Goal: Task Accomplishment & Management: Use online tool/utility

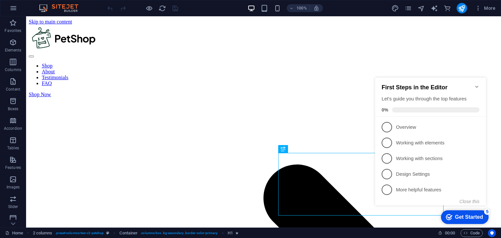
click at [477, 84] on icon "Minimize checklist" at bounding box center [476, 86] width 5 height 5
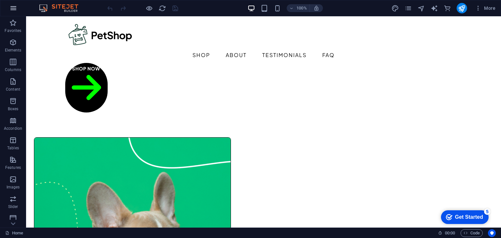
click at [12, 9] on icon "button" at bounding box center [13, 8] width 8 height 8
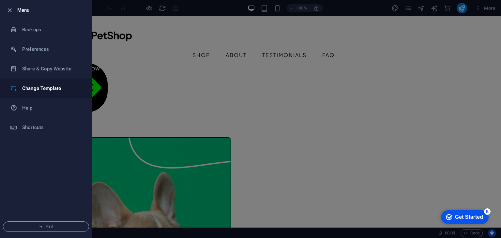
click at [40, 92] on h6 "Change Template" at bounding box center [52, 88] width 60 height 8
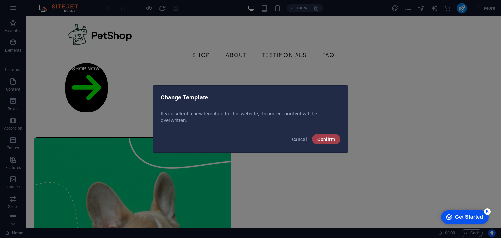
click at [316, 136] on button "Confirm" at bounding box center [326, 139] width 28 height 10
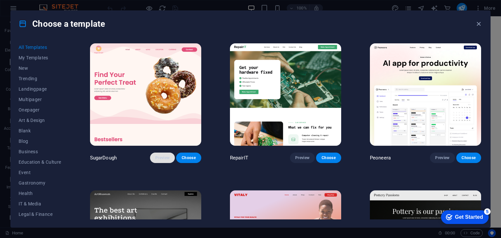
click at [167, 155] on span "Preview" at bounding box center [162, 157] width 14 height 5
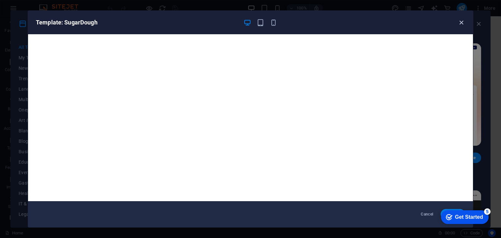
click at [462, 21] on icon "button" at bounding box center [460, 22] width 7 height 7
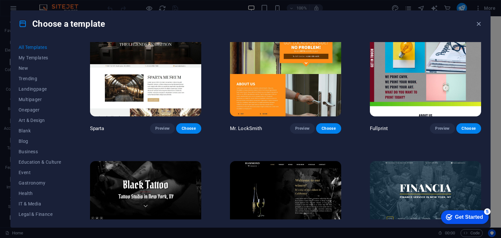
scroll to position [4558, 0]
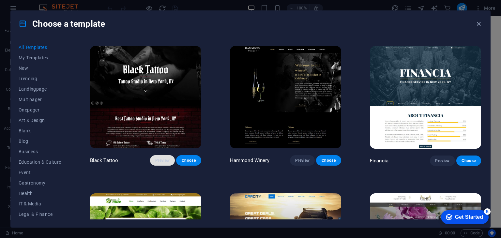
click at [162, 158] on span "Preview" at bounding box center [162, 160] width 14 height 5
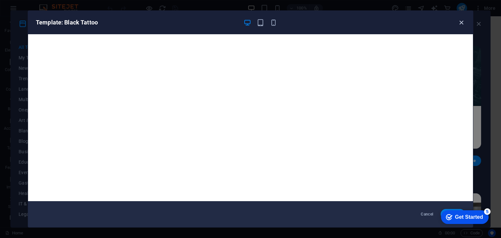
click at [461, 22] on icon "button" at bounding box center [460, 22] width 7 height 7
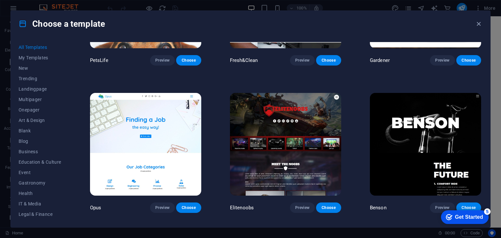
scroll to position [5541, 0]
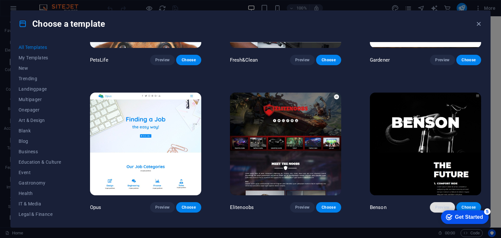
click at [446, 205] on span "Preview" at bounding box center [442, 207] width 14 height 5
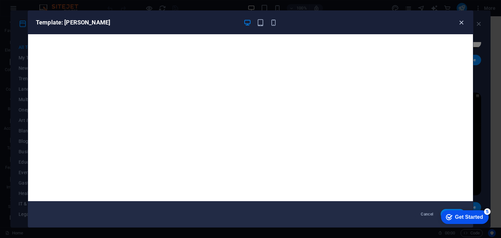
click at [462, 20] on icon "button" at bounding box center [460, 22] width 7 height 7
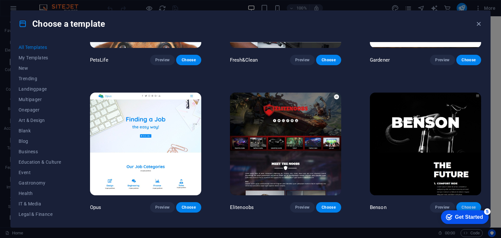
click at [469, 205] on span "Choose" at bounding box center [468, 207] width 14 height 5
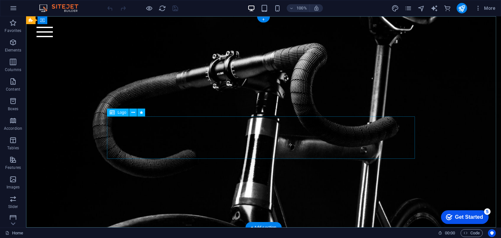
click at [294, 121] on div at bounding box center [264, 100] width 308 height 42
select select "px"
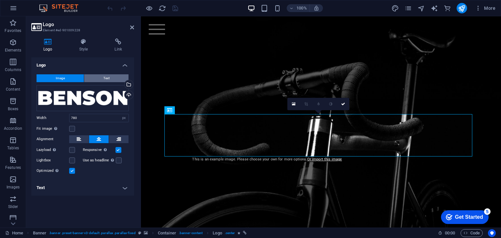
click at [107, 80] on span "Text" at bounding box center [106, 78] width 6 height 8
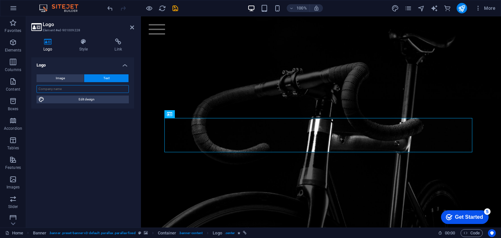
click at [87, 93] on input "text" at bounding box center [83, 89] width 92 height 8
type input "DEZIRELABS"
click at [202, 94] on div "DEZIRELABS" at bounding box center [321, 78] width 360 height 124
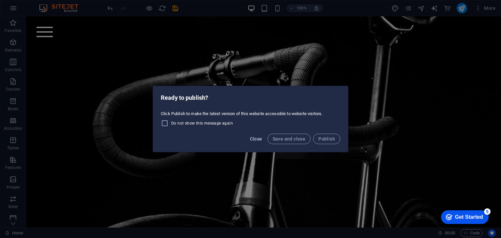
click at [258, 136] on button "Close" at bounding box center [256, 139] width 18 height 10
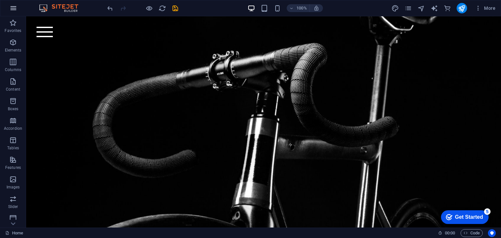
click at [14, 11] on icon "button" at bounding box center [13, 8] width 8 height 8
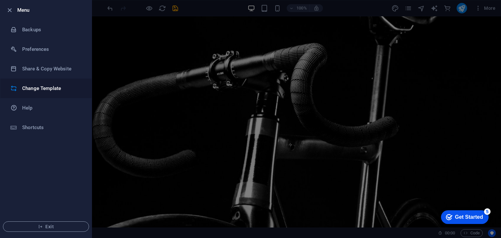
click at [48, 82] on li "Change Template" at bounding box center [45, 89] width 91 height 20
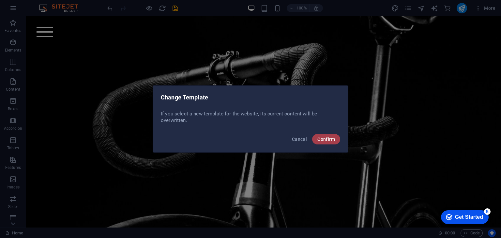
click at [330, 144] on button "Confirm" at bounding box center [326, 139] width 28 height 10
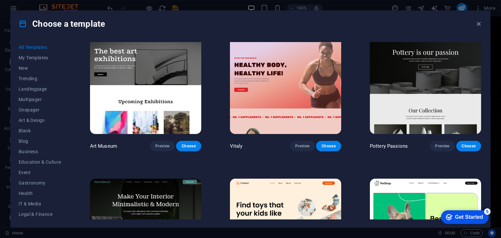
scroll to position [141, 0]
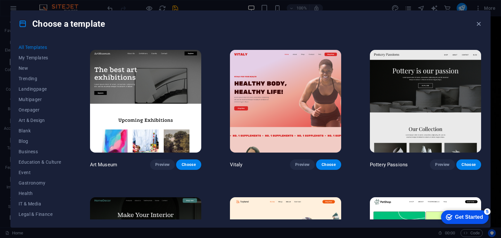
drag, startPoint x: 481, startPoint y: 47, endPoint x: 481, endPoint y: 57, distance: 9.5
click at [256, 28] on div "Choose a template" at bounding box center [250, 24] width 479 height 26
drag, startPoint x: 480, startPoint y: 46, endPoint x: 481, endPoint y: 37, distance: 9.5
click at [481, 35] on div "Choose a template All Templates My Templates New Trending Landingpage Multipage…" at bounding box center [250, 118] width 480 height 217
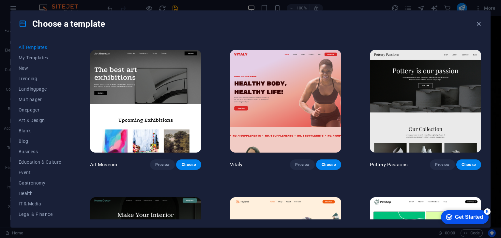
click at [431, 20] on div "Choose a template" at bounding box center [250, 24] width 479 height 26
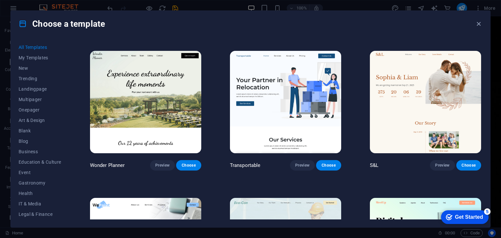
scroll to position [472, 0]
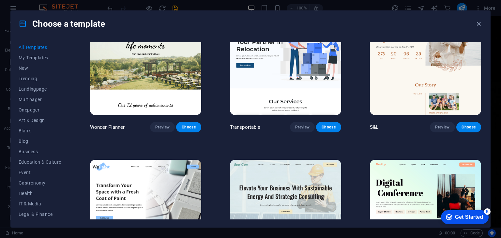
drag, startPoint x: 481, startPoint y: 53, endPoint x: 481, endPoint y: 56, distance: 3.4
click at [481, 56] on div "SugarDough Preview Choose RepairIT Preview Choose Peoneera Preview Choose Art M…" at bounding box center [285, 130] width 393 height 177
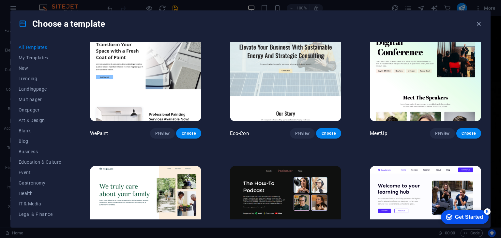
scroll to position [574, 0]
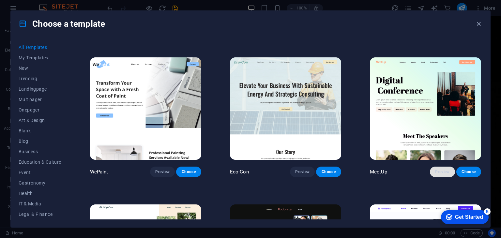
click at [439, 167] on button "Preview" at bounding box center [442, 172] width 25 height 10
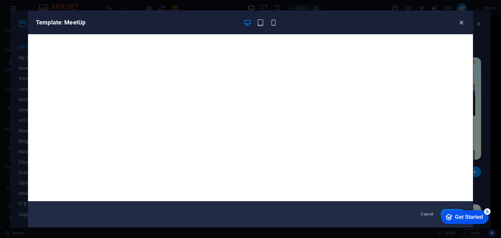
click at [459, 24] on icon "button" at bounding box center [460, 22] width 7 height 7
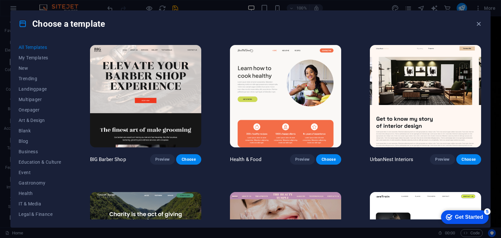
scroll to position [894, 0]
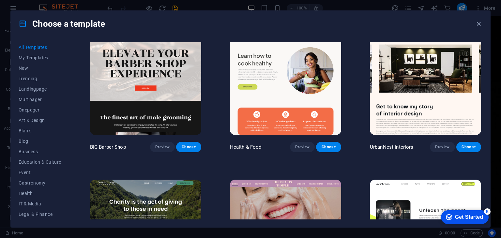
click at [482, 61] on div "All Templates My Templates New Trending Landingpage Multipager Onepager Art & D…" at bounding box center [250, 132] width 479 height 190
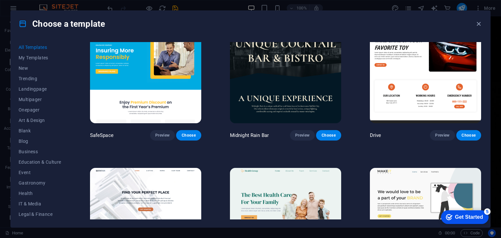
scroll to position [1506, 0]
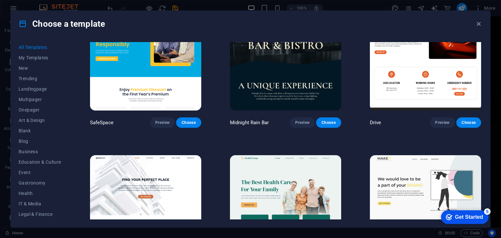
click at [482, 76] on div "All Templates My Templates New Trending Landingpage Multipager Onepager Art & D…" at bounding box center [250, 132] width 479 height 190
click at [482, 78] on div "All Templates My Templates New Trending Landingpage Multipager Onepager Art & D…" at bounding box center [250, 132] width 479 height 190
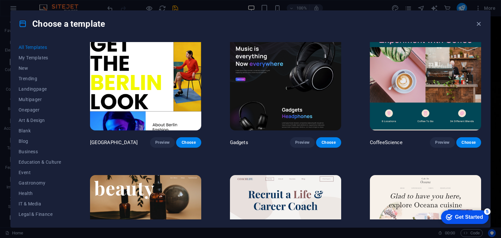
scroll to position [1902, 0]
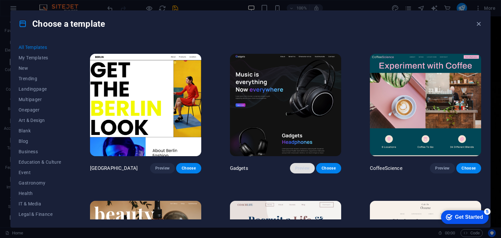
click at [301, 163] on button "Preview" at bounding box center [302, 168] width 25 height 10
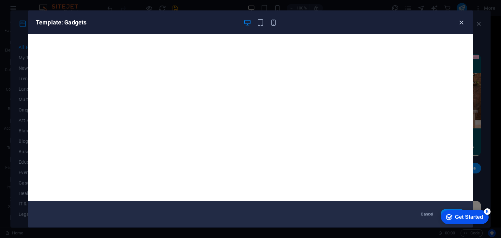
click at [460, 21] on icon "button" at bounding box center [460, 22] width 7 height 7
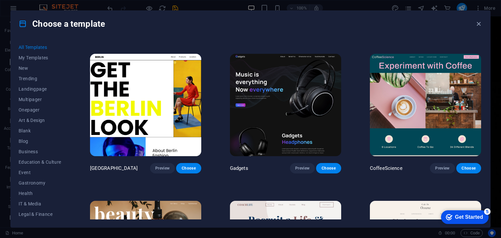
click at [482, 85] on div "All Templates My Templates New Trending Landingpage Multipager Onepager Art & D…" at bounding box center [250, 132] width 479 height 190
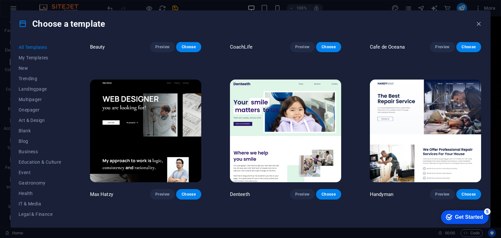
scroll to position [2196, 0]
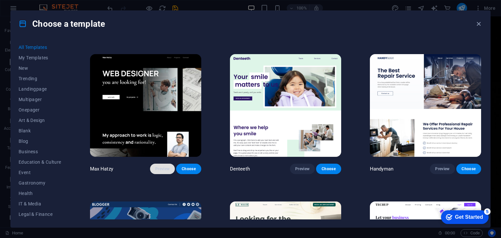
click at [164, 164] on button "Preview" at bounding box center [162, 169] width 25 height 10
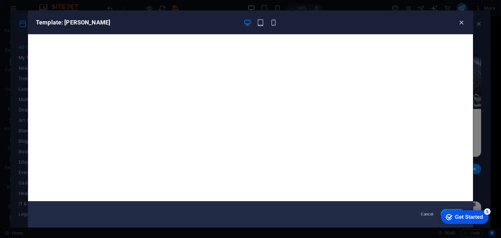
click at [463, 21] on icon "button" at bounding box center [460, 22] width 7 height 7
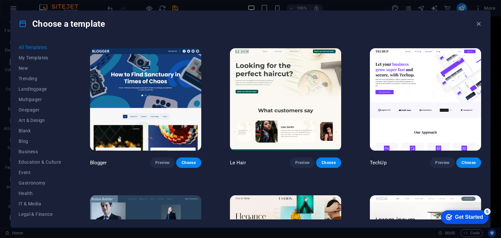
scroll to position [2540, 0]
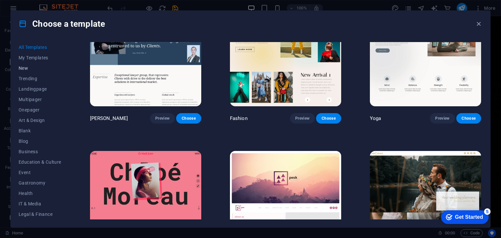
click at [36, 69] on span "New" at bounding box center [40, 68] width 43 height 5
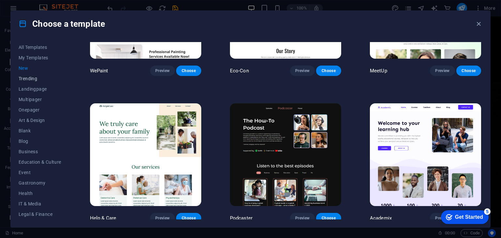
click at [33, 80] on span "Trending" at bounding box center [40, 78] width 43 height 5
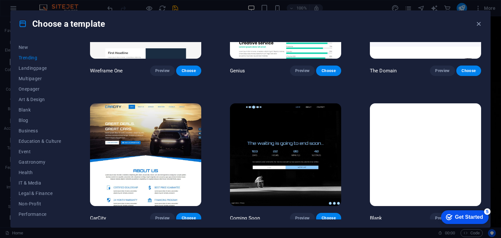
scroll to position [31, 0]
click at [67, 132] on div "All Templates My Templates New Trending Landingpage Multipager Onepager Art & D…" at bounding box center [44, 130] width 51 height 177
click at [67, 135] on div "All Templates My Templates New Trending Landingpage Multipager Onepager Art & D…" at bounding box center [44, 130] width 51 height 177
click at [67, 138] on div "All Templates My Templates New Trending Landingpage Multipager Onepager Art & D…" at bounding box center [44, 130] width 51 height 177
click at [67, 144] on div "All Templates My Templates New Trending Landingpage Multipager Onepager Art & D…" at bounding box center [44, 130] width 51 height 177
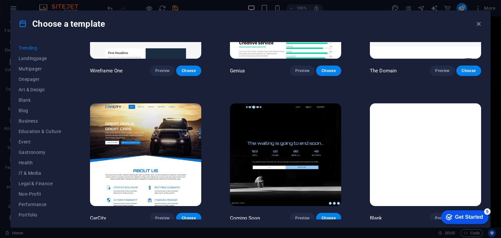
drag, startPoint x: 67, startPoint y: 148, endPoint x: 67, endPoint y: 152, distance: 3.6
click at [67, 152] on div "All Templates My Templates New Trending Landingpage Multipager Onepager Art & D…" at bounding box center [44, 130] width 51 height 177
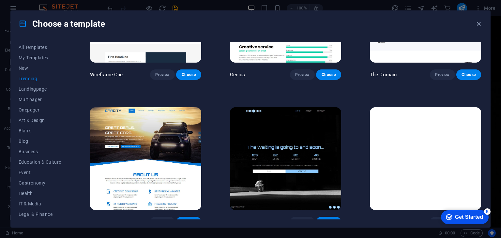
scroll to position [675, 0]
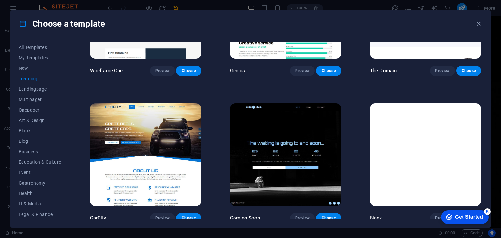
click at [483, 203] on div "All Templates My Templates New Trending Landingpage Multipager Onepager Art & D…" at bounding box center [250, 132] width 479 height 190
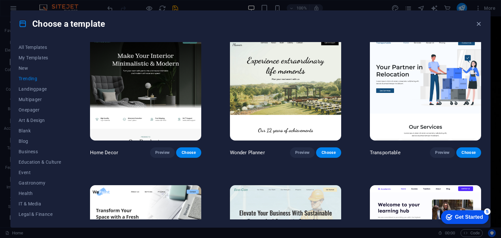
scroll to position [128, 0]
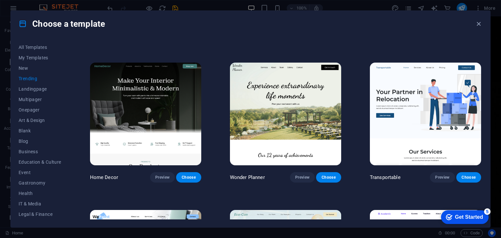
drag, startPoint x: 483, startPoint y: 76, endPoint x: 482, endPoint y: 65, distance: 11.1
click at [483, 74] on div "All Templates My Templates New Trending Landingpage Multipager Onepager Art & D…" at bounding box center [250, 132] width 479 height 190
click at [482, 68] on div "All Templates My Templates New Trending Landingpage Multipager Onepager Art & D…" at bounding box center [250, 132] width 479 height 190
drag, startPoint x: 482, startPoint y: 76, endPoint x: 482, endPoint y: 67, distance: 8.5
click at [482, 67] on div "All Templates My Templates New Trending Landingpage Multipager Onepager Art & D…" at bounding box center [250, 132] width 479 height 190
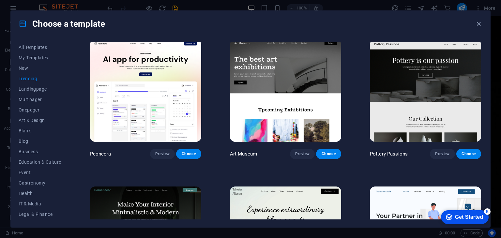
scroll to position [0, 0]
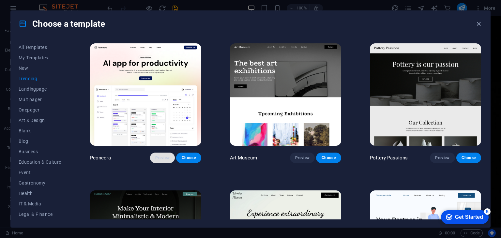
click at [155, 157] on span "Preview" at bounding box center [162, 157] width 14 height 5
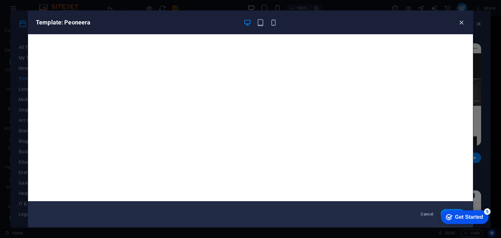
click at [462, 21] on icon "button" at bounding box center [460, 22] width 7 height 7
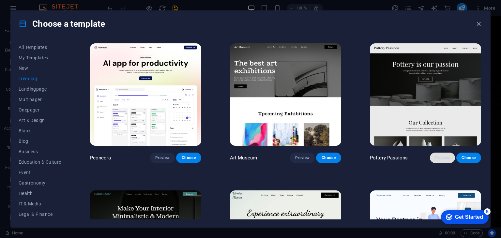
click at [442, 159] on span "Preview" at bounding box center [442, 157] width 14 height 5
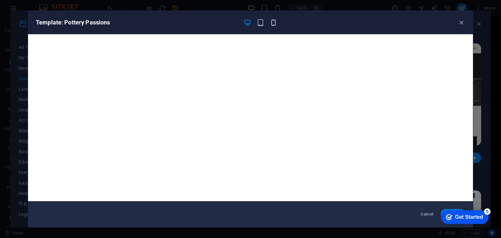
click at [270, 23] on icon "button" at bounding box center [273, 22] width 7 height 7
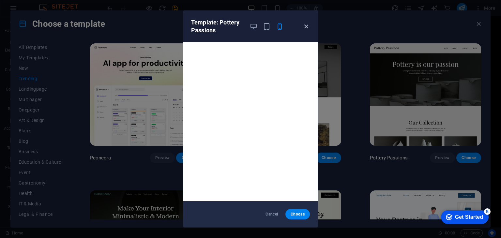
click at [308, 27] on icon "button" at bounding box center [305, 26] width 7 height 7
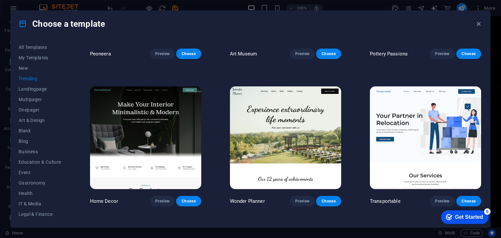
scroll to position [109, 0]
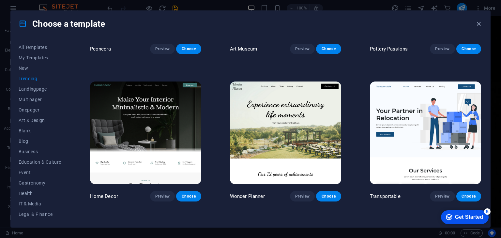
drag, startPoint x: 480, startPoint y: 78, endPoint x: 482, endPoint y: 84, distance: 6.7
click at [482, 84] on div "All Templates My Templates New Trending Landingpage Multipager Onepager Art & D…" at bounding box center [250, 132] width 479 height 190
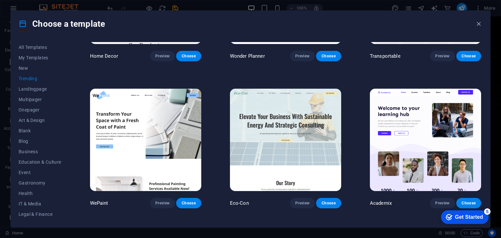
scroll to position [250, 0]
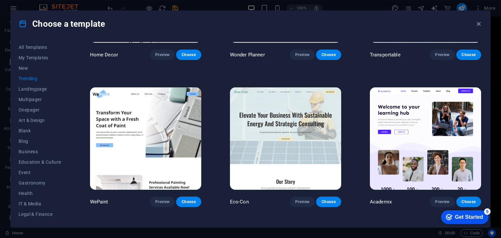
click at [488, 103] on div "All Templates My Templates New Trending Landingpage Multipager Onepager Art & D…" at bounding box center [250, 132] width 479 height 190
drag, startPoint x: 480, startPoint y: 104, endPoint x: 481, endPoint y: 117, distance: 13.8
click at [481, 117] on div "Peoneera Preview Choose Art Museum Preview Choose Pottery Passions Preview Choo…" at bounding box center [285, 130] width 393 height 177
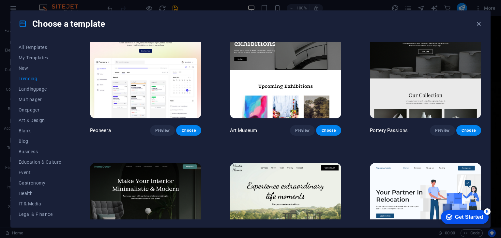
scroll to position [0, 0]
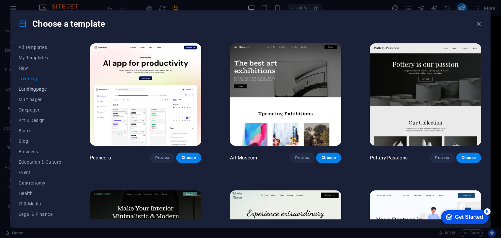
click at [47, 86] on span "Landingpage" at bounding box center [40, 88] width 43 height 5
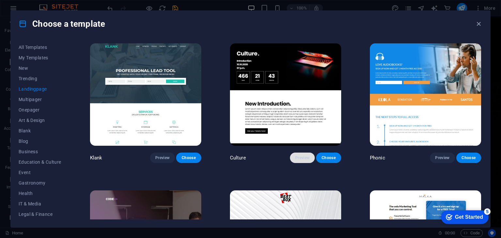
click at [308, 159] on span "Preview" at bounding box center [302, 157] width 14 height 5
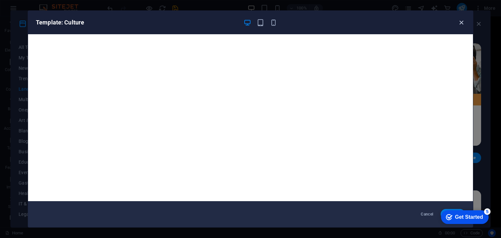
click at [462, 22] on icon "button" at bounding box center [460, 22] width 7 height 7
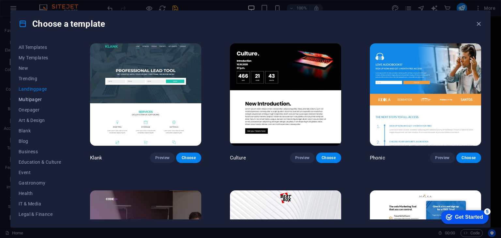
click at [38, 101] on span "Multipager" at bounding box center [40, 99] width 43 height 5
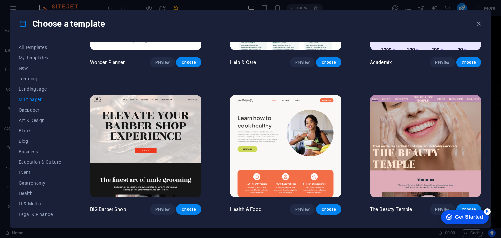
scroll to position [411, 0]
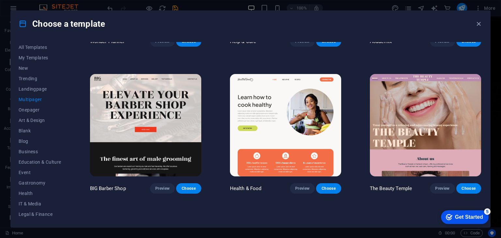
click at [483, 68] on div "All Templates My Templates New Trending Landingpage Multipager Onepager Art & D…" at bounding box center [250, 132] width 479 height 190
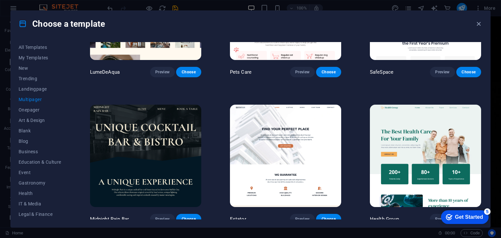
scroll to position [842, 0]
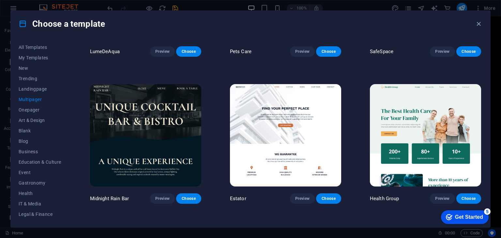
drag, startPoint x: 482, startPoint y: 88, endPoint x: 481, endPoint y: 94, distance: 6.6
click at [481, 94] on div "All Templates My Templates New Trending Landingpage Multipager Onepager Art & D…" at bounding box center [250, 132] width 479 height 190
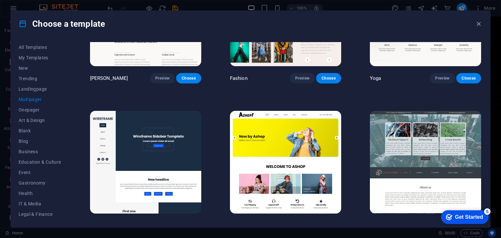
scroll to position [1546, 0]
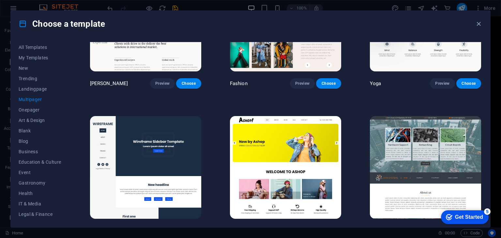
drag, startPoint x: 482, startPoint y: 123, endPoint x: 482, endPoint y: 128, distance: 5.2
click at [482, 128] on div "All Templates My Templates New Trending Landingpage Multipager Onepager Art & D…" at bounding box center [250, 132] width 479 height 190
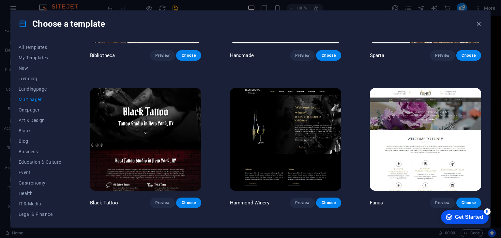
scroll to position [2609, 0]
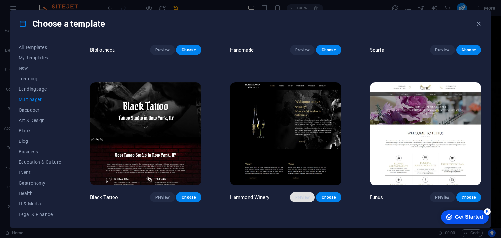
click at [296, 195] on span "Preview" at bounding box center [302, 197] width 14 height 5
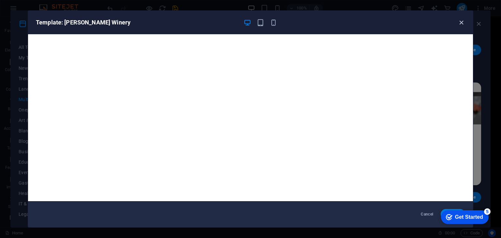
click at [460, 23] on icon "button" at bounding box center [460, 22] width 7 height 7
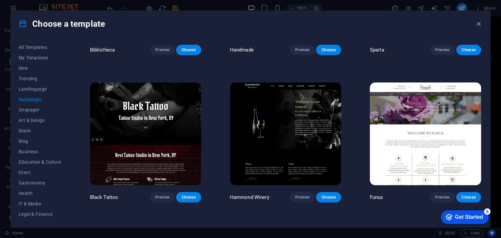
drag, startPoint x: 482, startPoint y: 177, endPoint x: 483, endPoint y: 191, distance: 13.4
click at [483, 191] on div "All Templates My Templates New Trending Landingpage Multipager Onepager Art & D…" at bounding box center [250, 132] width 479 height 190
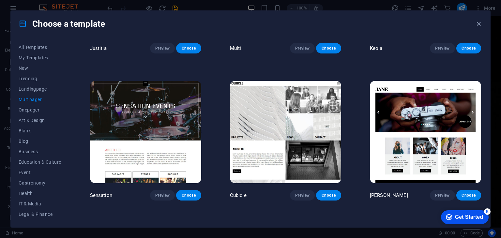
scroll to position [3312, 0]
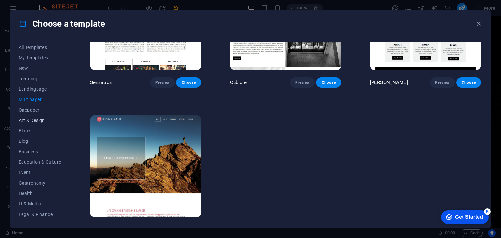
click at [31, 119] on span "Art & Design" at bounding box center [40, 120] width 43 height 5
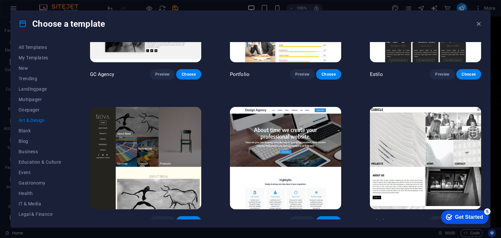
scroll to position [566, 0]
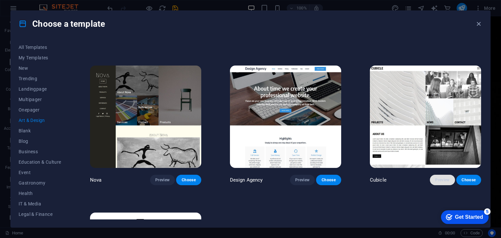
click at [442, 177] on span "Preview" at bounding box center [442, 179] width 14 height 5
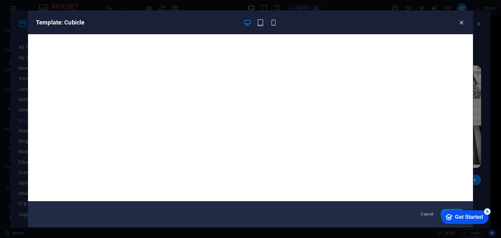
click at [462, 22] on icon "button" at bounding box center [460, 22] width 7 height 7
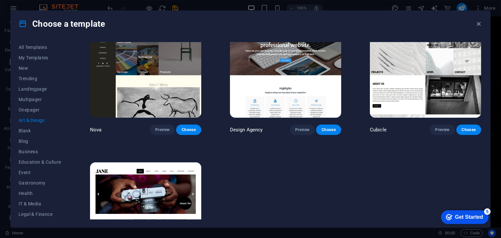
scroll to position [675, 0]
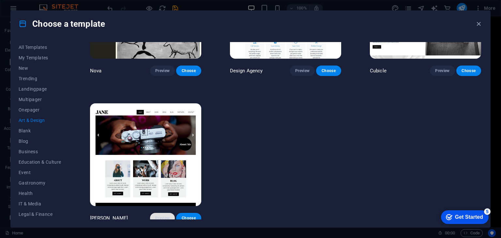
click at [163, 215] on span "Preview" at bounding box center [162, 217] width 14 height 5
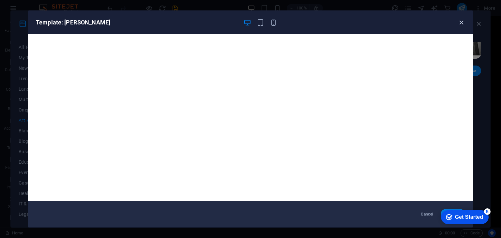
click at [462, 21] on icon "button" at bounding box center [460, 22] width 7 height 7
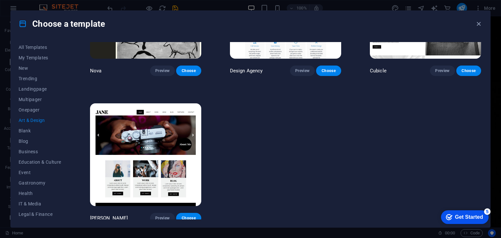
click at [482, 189] on div "All Templates My Templates New Trending Landingpage Multipager Onepager Art & D…" at bounding box center [250, 132] width 479 height 190
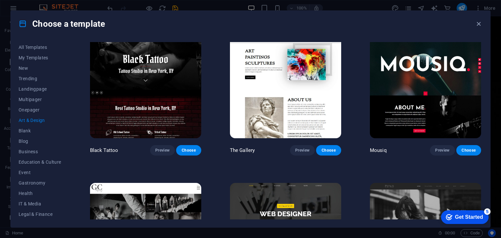
scroll to position [286, 0]
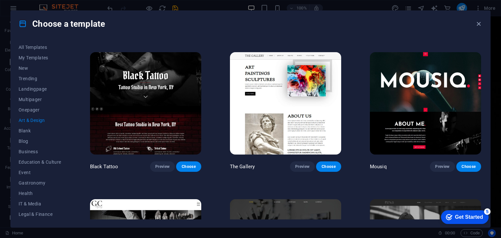
drag, startPoint x: 487, startPoint y: 107, endPoint x: 482, endPoint y: 92, distance: 15.7
click at [482, 92] on div "All Templates My Templates New Trending Landingpage Multipager Onepager Art & D…" at bounding box center [250, 132] width 479 height 190
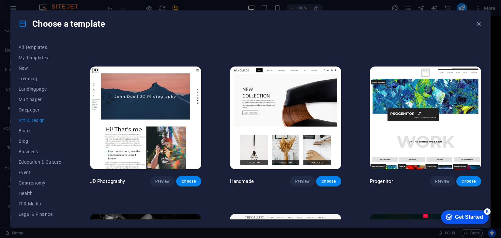
scroll to position [118, 0]
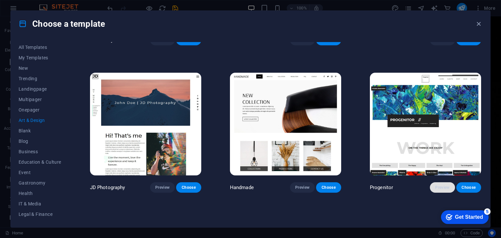
click at [439, 185] on span "Preview" at bounding box center [442, 187] width 14 height 5
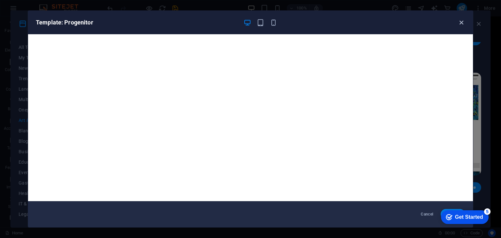
click at [460, 22] on icon "button" at bounding box center [460, 22] width 7 height 7
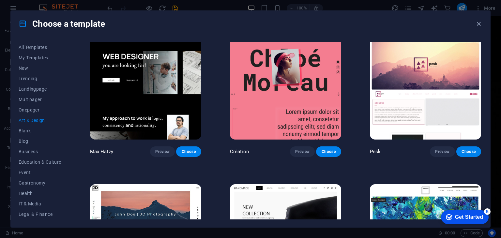
scroll to position [0, 0]
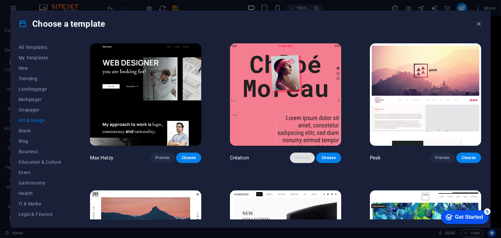
click at [303, 153] on button "Preview" at bounding box center [302, 158] width 25 height 10
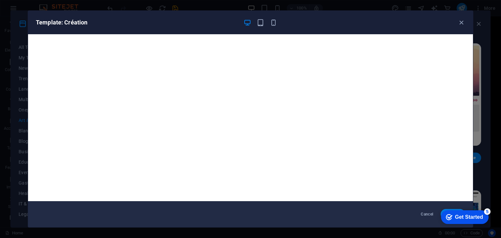
click at [468, 212] on div "checkmark Get Started 5" at bounding box center [465, 217] width 48 height 14
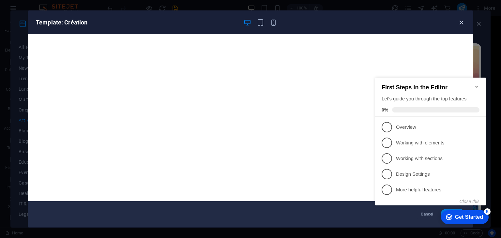
click at [462, 19] on icon "button" at bounding box center [460, 22] width 7 height 7
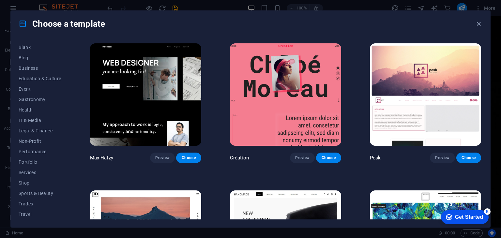
scroll to position [94, 0]
click at [31, 161] on span "Services" at bounding box center [40, 161] width 43 height 5
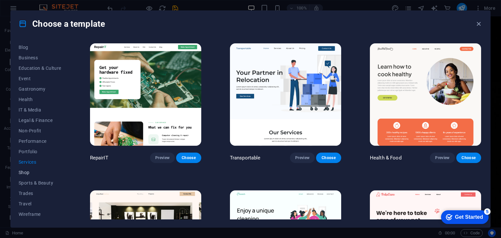
click at [30, 174] on span "Shop" at bounding box center [40, 172] width 43 height 5
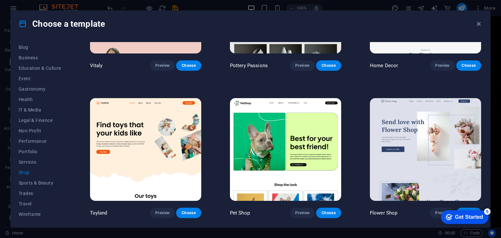
scroll to position [97, 0]
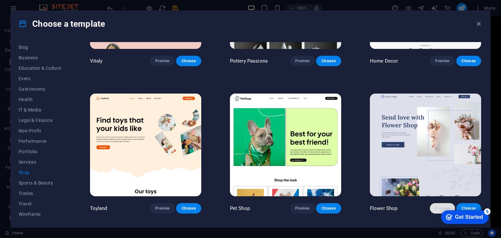
click at [435, 209] on button "Preview" at bounding box center [442, 208] width 25 height 10
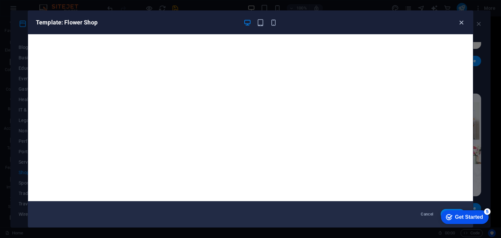
click at [460, 20] on icon "button" at bounding box center [460, 22] width 7 height 7
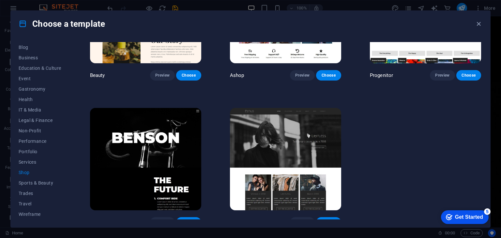
scroll to position [382, 0]
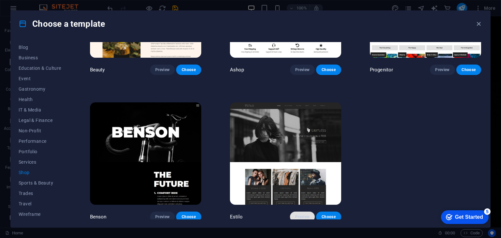
click at [299, 214] on span "Preview" at bounding box center [302, 216] width 14 height 5
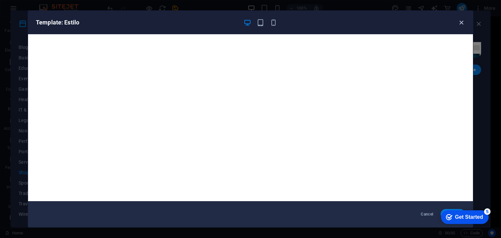
click at [461, 21] on icon "button" at bounding box center [460, 22] width 7 height 7
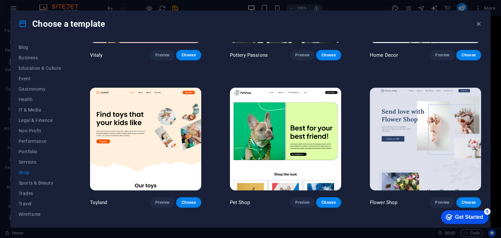
scroll to position [103, 0]
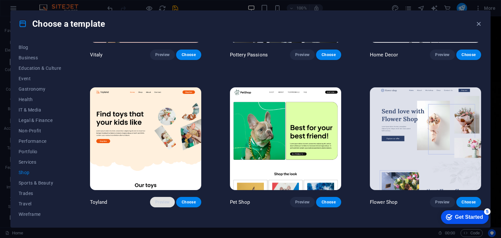
click at [162, 200] on span "Preview" at bounding box center [162, 202] width 14 height 5
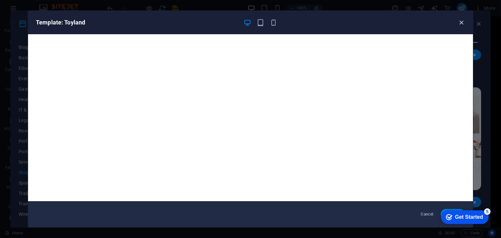
click at [462, 20] on icon "button" at bounding box center [460, 22] width 7 height 7
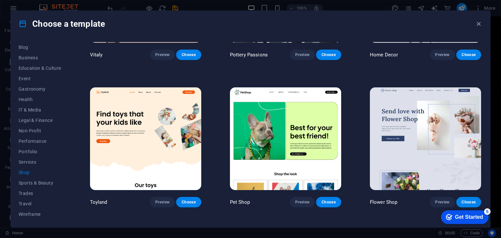
drag, startPoint x: 482, startPoint y: 116, endPoint x: 479, endPoint y: 97, distance: 19.5
click at [479, 97] on div "All Templates My Templates New Trending Landingpage Multipager Onepager Art & D…" at bounding box center [250, 132] width 479 height 190
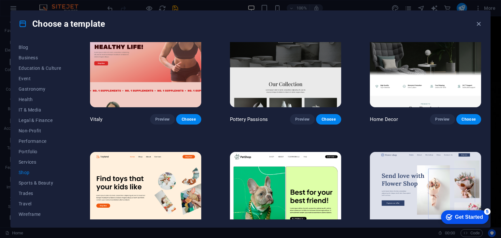
scroll to position [0, 0]
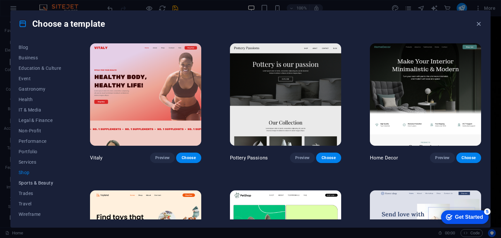
click at [31, 183] on span "Sports & Beauty" at bounding box center [40, 182] width 43 height 5
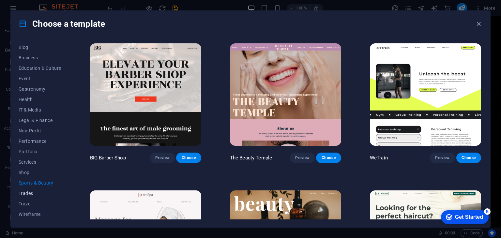
click at [28, 191] on span "Trades" at bounding box center [40, 193] width 43 height 5
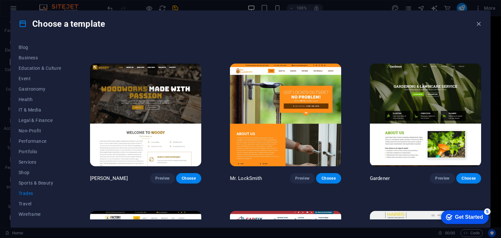
scroll to position [236, 0]
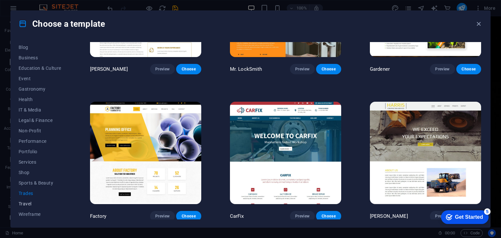
click at [32, 204] on span "Travel" at bounding box center [40, 203] width 43 height 5
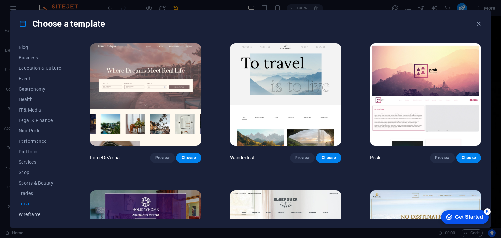
click at [37, 214] on span "Wireframe" at bounding box center [40, 214] width 43 height 5
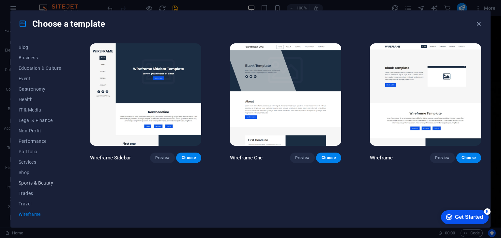
click at [31, 184] on span "Sports & Beauty" at bounding box center [40, 182] width 43 height 5
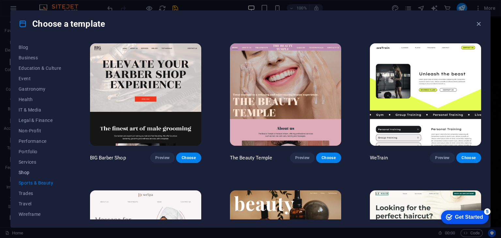
click at [28, 173] on span "Shop" at bounding box center [40, 172] width 43 height 5
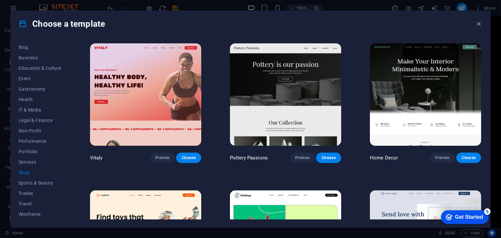
click at [481, 77] on div "Vitaly Preview Choose Pottery Passions Preview Choose Home Decor Preview Choose…" at bounding box center [285, 130] width 393 height 177
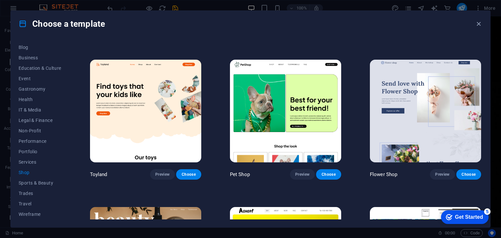
scroll to position [132, 0]
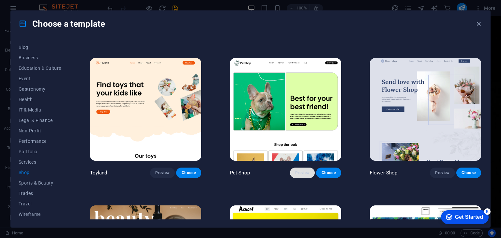
click at [308, 168] on button "Preview" at bounding box center [302, 173] width 25 height 10
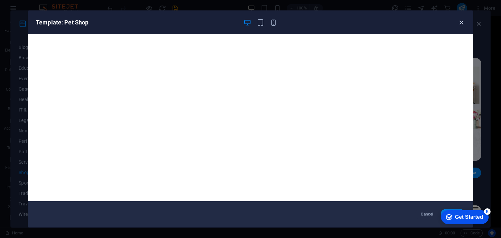
click at [457, 23] on icon "button" at bounding box center [460, 22] width 7 height 7
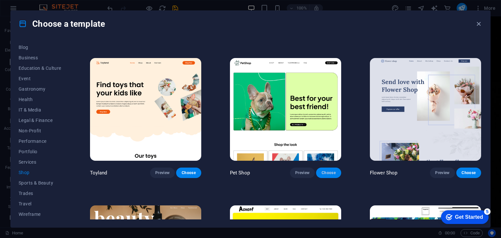
click at [324, 170] on span "Choose" at bounding box center [328, 172] width 14 height 5
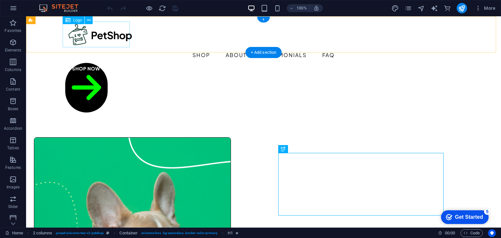
click at [115, 41] on div at bounding box center [263, 35] width 396 height 26
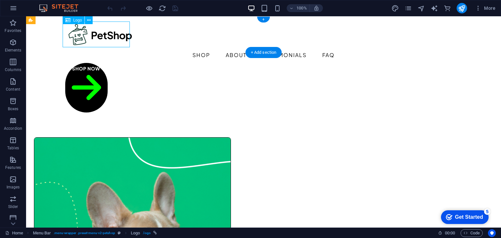
click at [115, 41] on div at bounding box center [263, 35] width 396 height 26
select select "px"
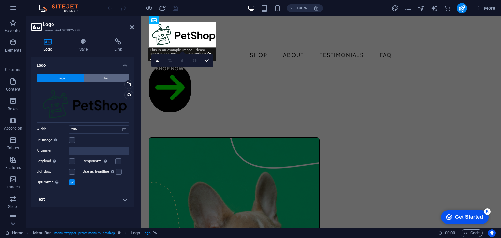
click at [103, 77] on button "Text" at bounding box center [106, 78] width 44 height 8
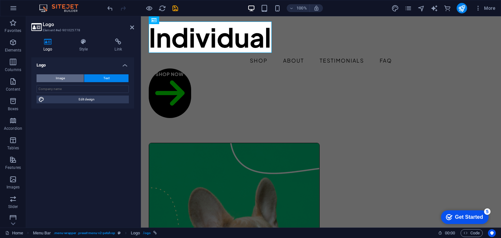
click at [73, 77] on button "Image" at bounding box center [60, 78] width 47 height 8
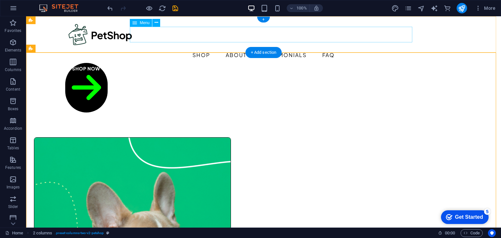
click at [214, 47] on nav "Shop About Testimonials FAQ" at bounding box center [263, 55] width 396 height 16
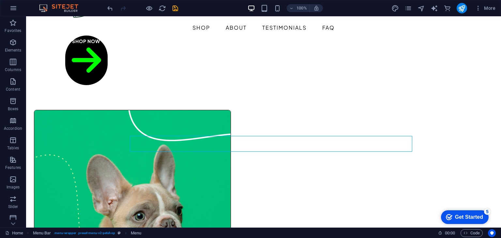
scroll to position [24, 0]
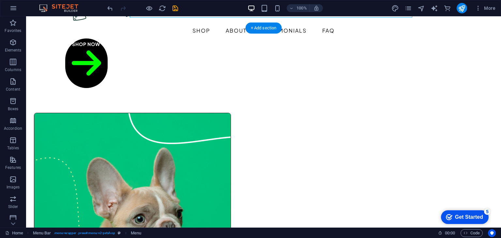
click at [165, 123] on figure at bounding box center [132, 223] width 196 height 220
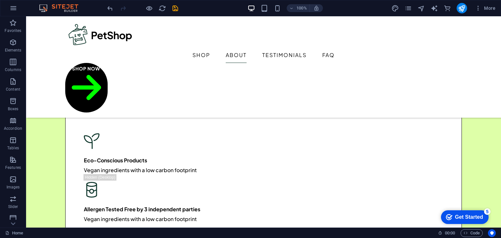
scroll to position [766, 0]
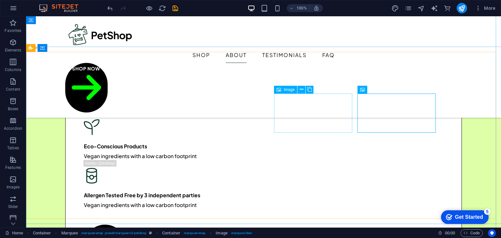
click at [304, 86] on button at bounding box center [301, 90] width 8 height 8
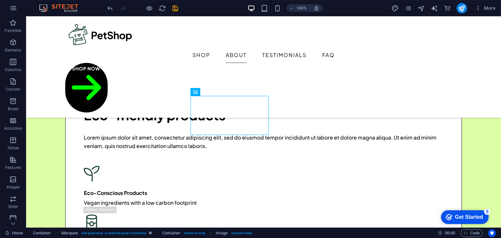
scroll to position [722, 0]
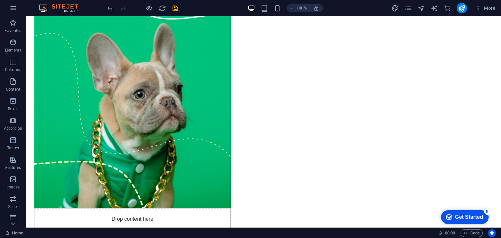
scroll to position [0, 0]
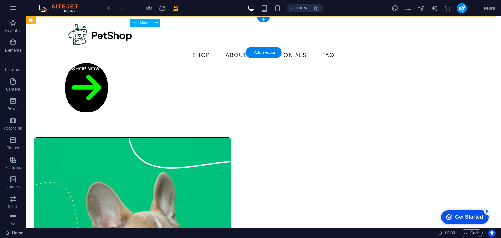
click at [363, 47] on nav "Shop About Testimonials FAQ" at bounding box center [263, 55] width 396 height 16
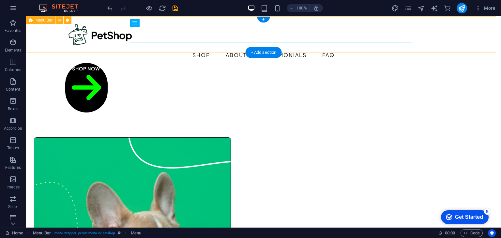
click at [333, 46] on div "Shop About Testimonials FAQ Shop Now" at bounding box center [263, 66] width 475 height 101
click at [161, 47] on nav "Shop About Testimonials FAQ" at bounding box center [263, 55] width 396 height 16
click at [111, 30] on div at bounding box center [263, 35] width 396 height 26
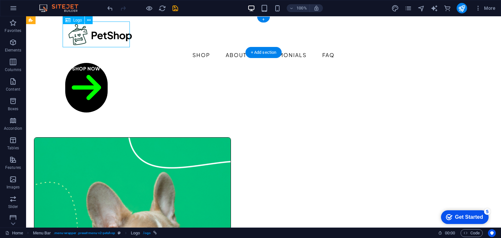
click at [111, 30] on div at bounding box center [263, 35] width 396 height 26
select select "px"
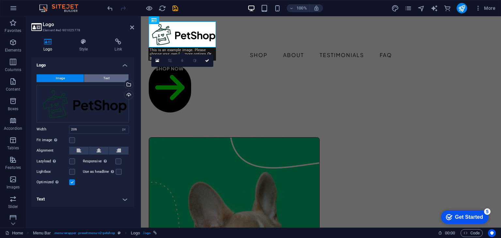
click at [99, 81] on button "Text" at bounding box center [106, 78] width 44 height 8
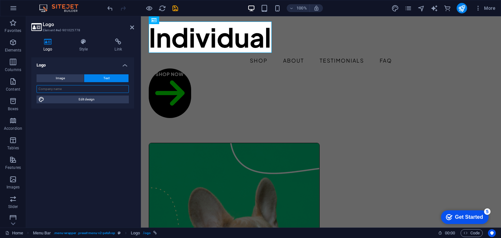
click at [95, 89] on input "text" at bounding box center [83, 89] width 92 height 8
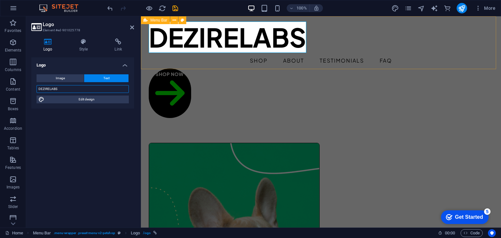
type input "DEZIRELABS"
click at [366, 56] on div "DEZIRELABS Shop About Testimonials FAQ Shop Now" at bounding box center [321, 69] width 360 height 107
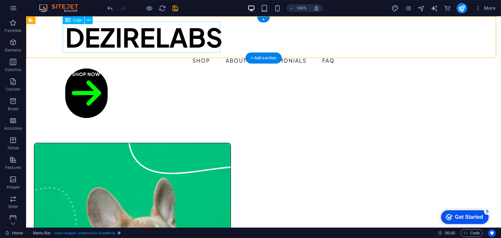
click at [183, 45] on div "DEZIRELABS" at bounding box center [263, 37] width 396 height 31
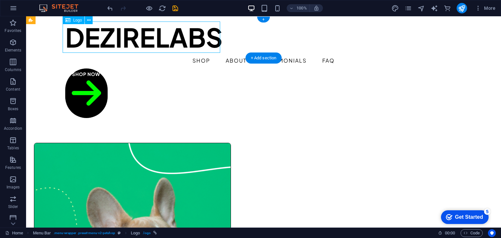
click at [183, 45] on div "DEZIRELABS" at bounding box center [263, 37] width 396 height 31
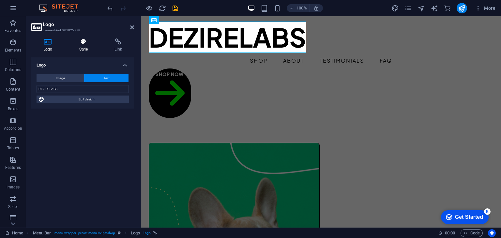
click at [81, 46] on h4 "Style" at bounding box center [85, 45] width 36 height 14
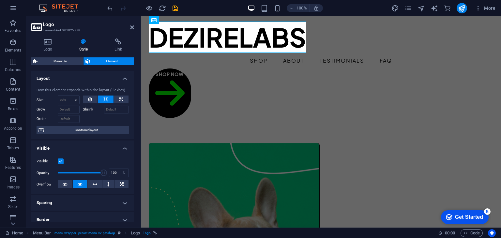
drag, startPoint x: 134, startPoint y: 85, endPoint x: 134, endPoint y: 98, distance: 13.0
click at [134, 98] on div "Logo Style Link Logo Image Text Drag files here, click to choose files or selec…" at bounding box center [82, 130] width 113 height 194
drag, startPoint x: 132, startPoint y: 91, endPoint x: 131, endPoint y: 126, distance: 35.2
click at [134, 117] on div "Layout How this element expands within the layout (Flexbox). Size Default auto …" at bounding box center [82, 147] width 103 height 152
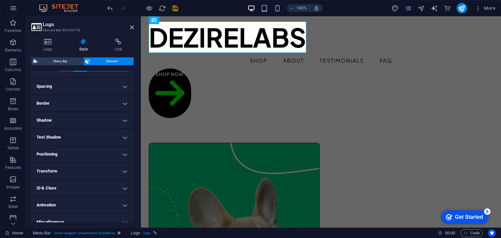
scroll to position [124, 0]
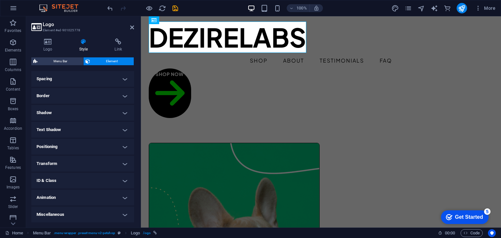
click at [120, 160] on h4 "Transform" at bounding box center [82, 164] width 103 height 16
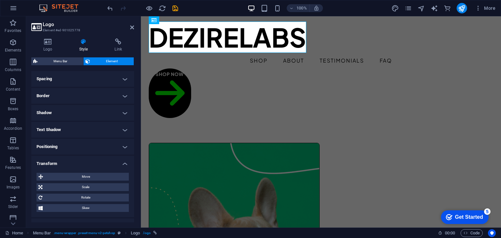
click at [120, 160] on h4 "Transform" at bounding box center [82, 162] width 103 height 12
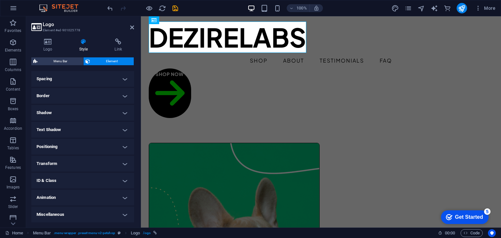
click at [120, 160] on h4 "Transform" at bounding box center [82, 164] width 103 height 16
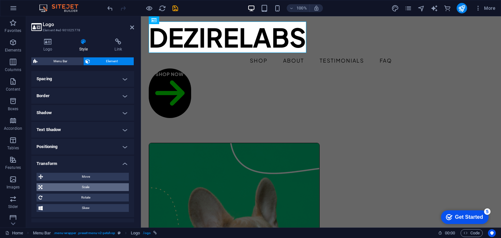
click at [102, 187] on span "Scale" at bounding box center [85, 187] width 82 height 8
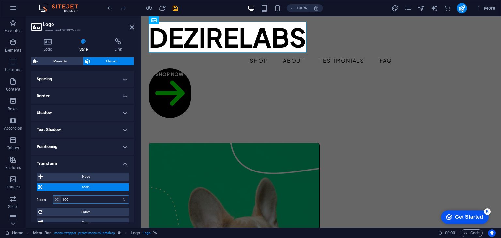
click at [70, 201] on input "100" at bounding box center [95, 200] width 68 height 8
type input "1"
type input "50"
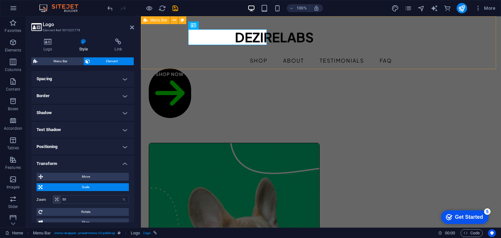
click at [265, 61] on div "DEZIRELABS Shop About Testimonials FAQ Shop Now" at bounding box center [321, 69] width 360 height 107
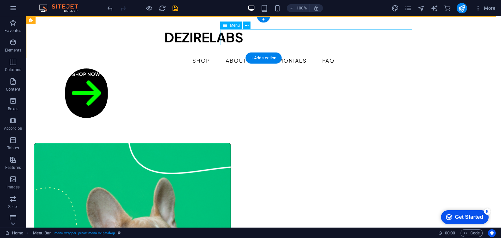
click at [258, 53] on nav "Shop About Testimonials FAQ" at bounding box center [263, 61] width 396 height 16
click at [385, 53] on nav "Shop About Testimonials FAQ" at bounding box center [263, 61] width 396 height 16
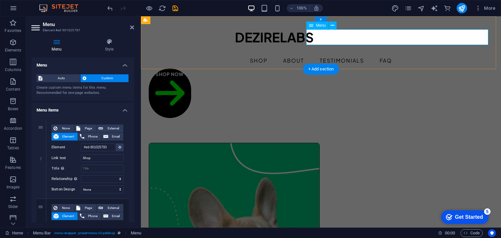
click at [458, 53] on nav "Shop About Testimonials FAQ" at bounding box center [321, 61] width 344 height 16
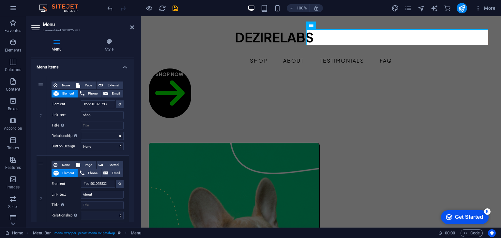
scroll to position [0, 0]
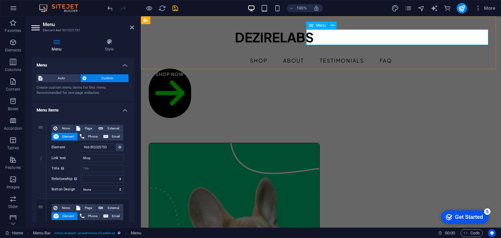
click at [312, 25] on icon at bounding box center [311, 26] width 5 height 8
click at [68, 81] on span "Auto" at bounding box center [61, 78] width 34 height 8
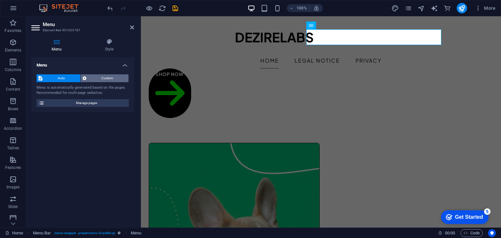
click at [95, 78] on span "Custom" at bounding box center [107, 78] width 38 height 8
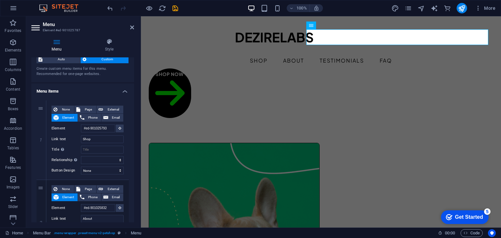
scroll to position [28, 0]
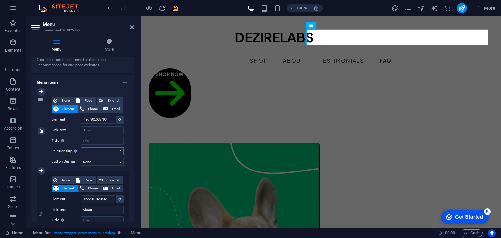
click at [96, 152] on select "alternate author bookmark external help license next nofollow noreferrer noopen…" at bounding box center [102, 151] width 43 height 8
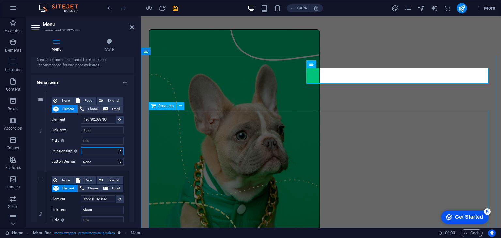
scroll to position [0, 0]
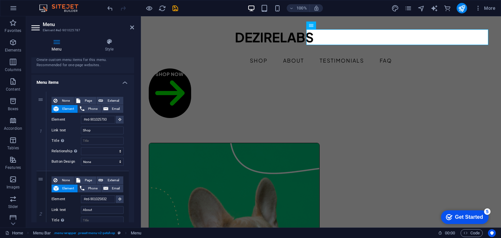
click at [377, 1] on div "100% More" at bounding box center [250, 8] width 500 height 16
click at [478, 10] on icon "button" at bounding box center [478, 8] width 7 height 7
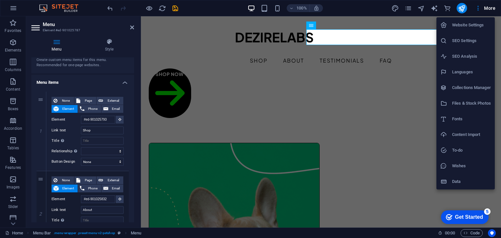
click at [207, 5] on div at bounding box center [250, 119] width 501 height 238
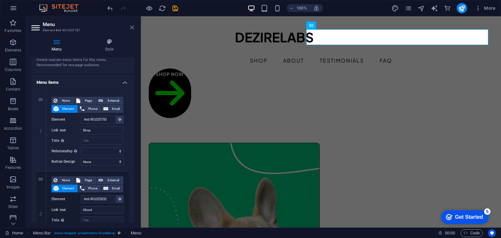
click at [133, 25] on icon at bounding box center [132, 27] width 4 height 5
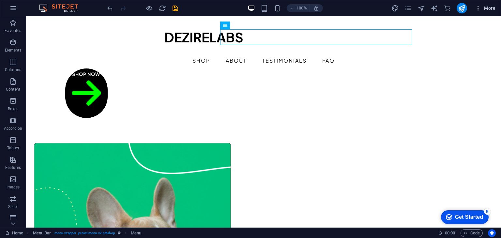
click at [490, 7] on span "More" at bounding box center [485, 8] width 21 height 7
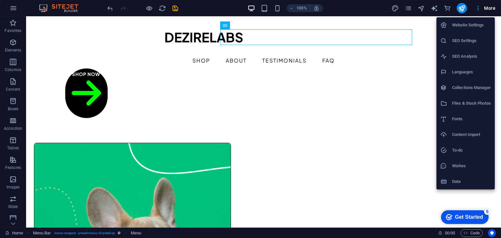
click at [490, 7] on div at bounding box center [250, 119] width 501 height 238
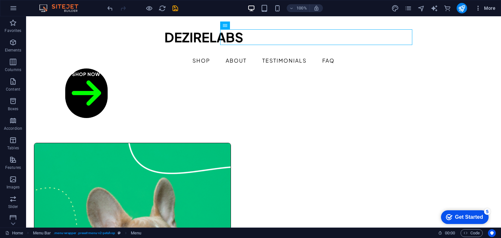
click at [480, 8] on icon "button" at bounding box center [478, 8] width 7 height 7
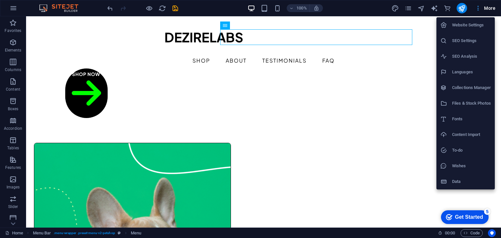
click at [480, 8] on div at bounding box center [250, 119] width 501 height 238
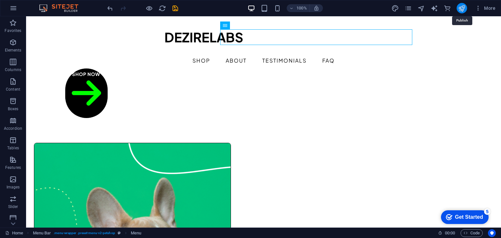
click at [464, 9] on icon "publish" at bounding box center [461, 8] width 7 height 7
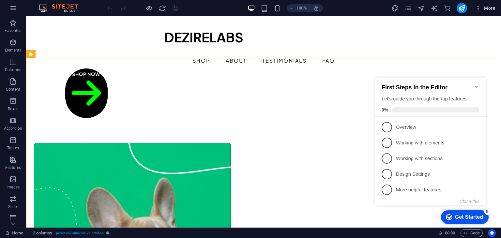
click at [479, 7] on icon "button" at bounding box center [478, 8] width 7 height 7
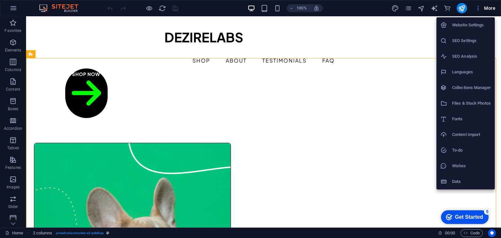
click at [479, 7] on div at bounding box center [250, 119] width 501 height 238
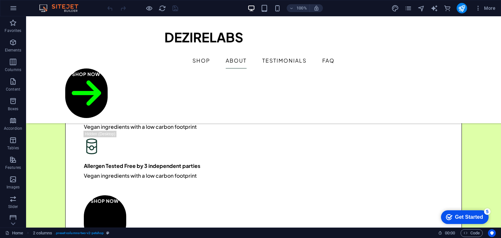
scroll to position [850, 0]
